Goal: Information Seeking & Learning: Learn about a topic

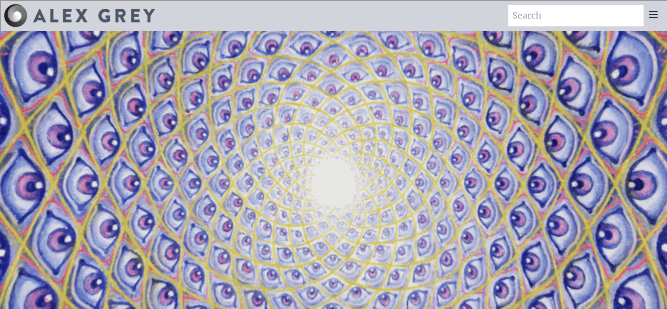
click at [653, 12] on icon at bounding box center [654, 15] width 12 height 12
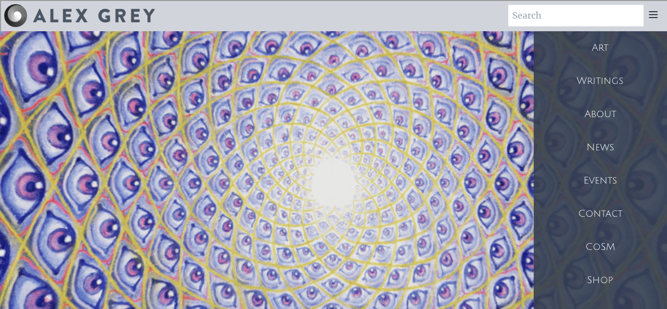
click at [602, 52] on div "Art" at bounding box center [600, 47] width 133 height 33
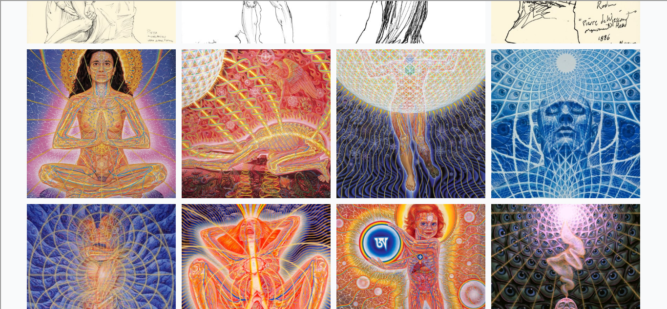
scroll to position [9038, 0]
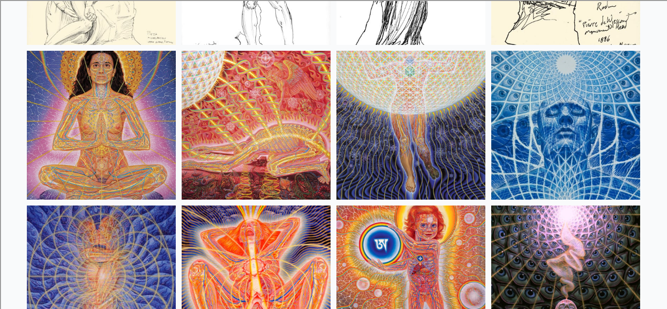
click at [597, 108] on img at bounding box center [565, 125] width 149 height 149
click at [566, 116] on img at bounding box center [565, 125] width 149 height 149
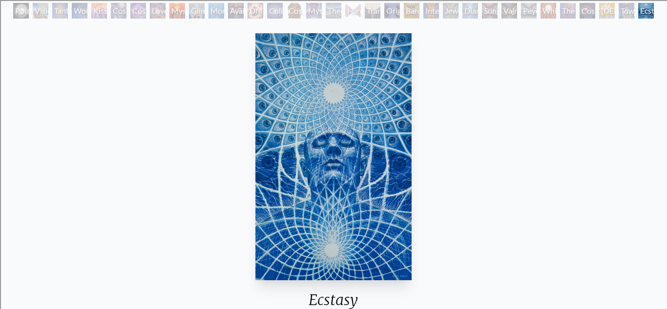
scroll to position [58, 0]
